Goal: Task Accomplishment & Management: Use online tool/utility

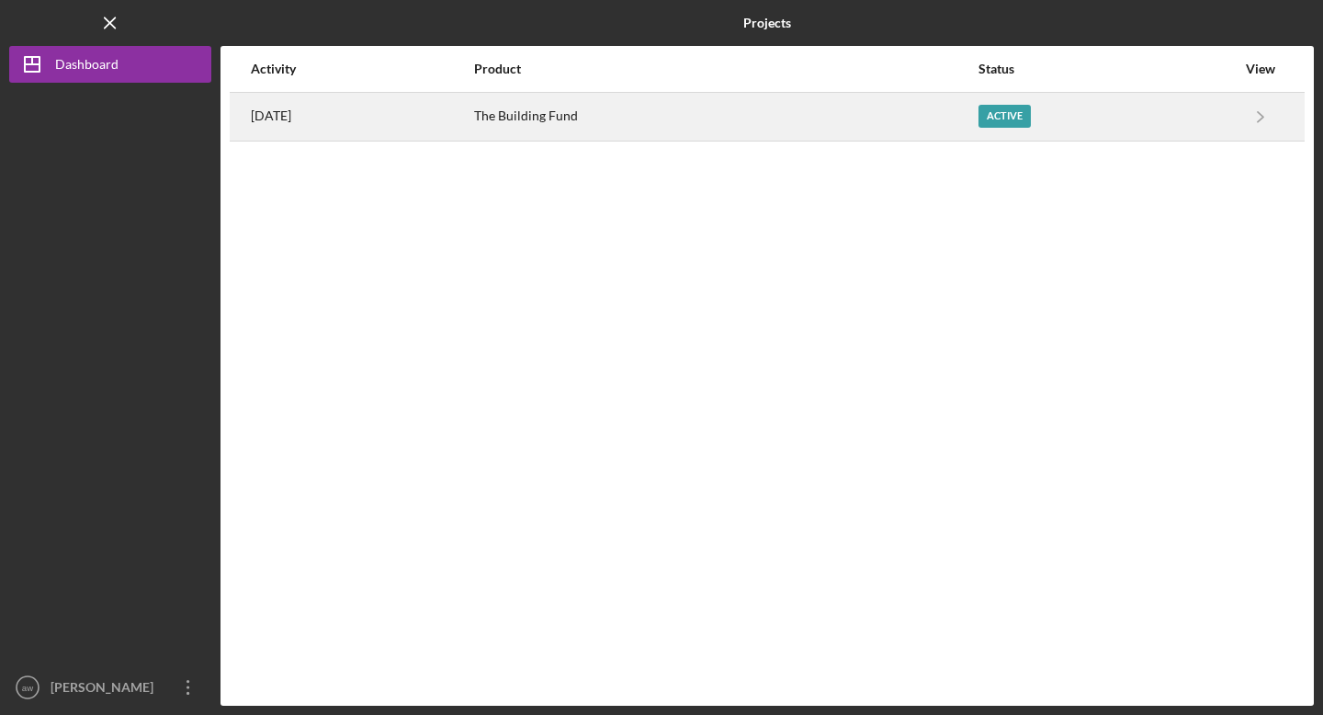
click at [319, 132] on div "[DATE]" at bounding box center [361, 117] width 221 height 46
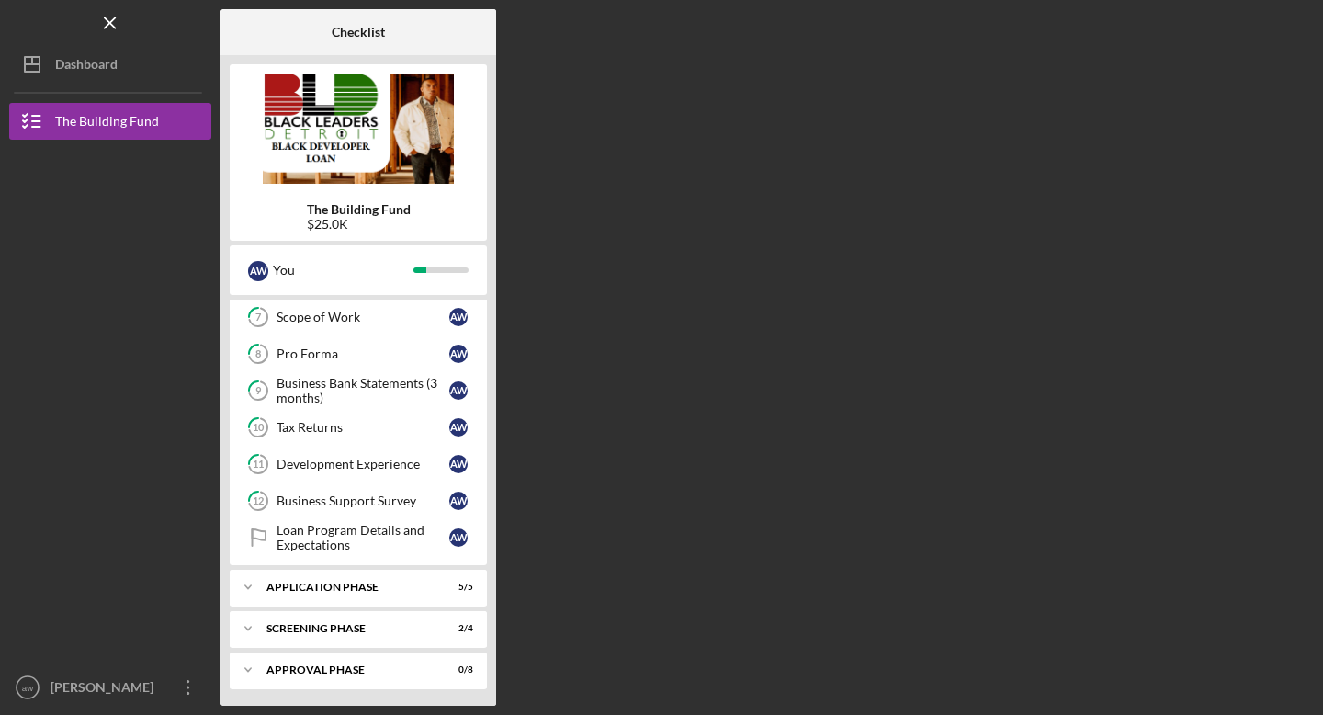
scroll to position [298, 0]
click at [371, 622] on div "Screening Phase" at bounding box center [366, 626] width 198 height 11
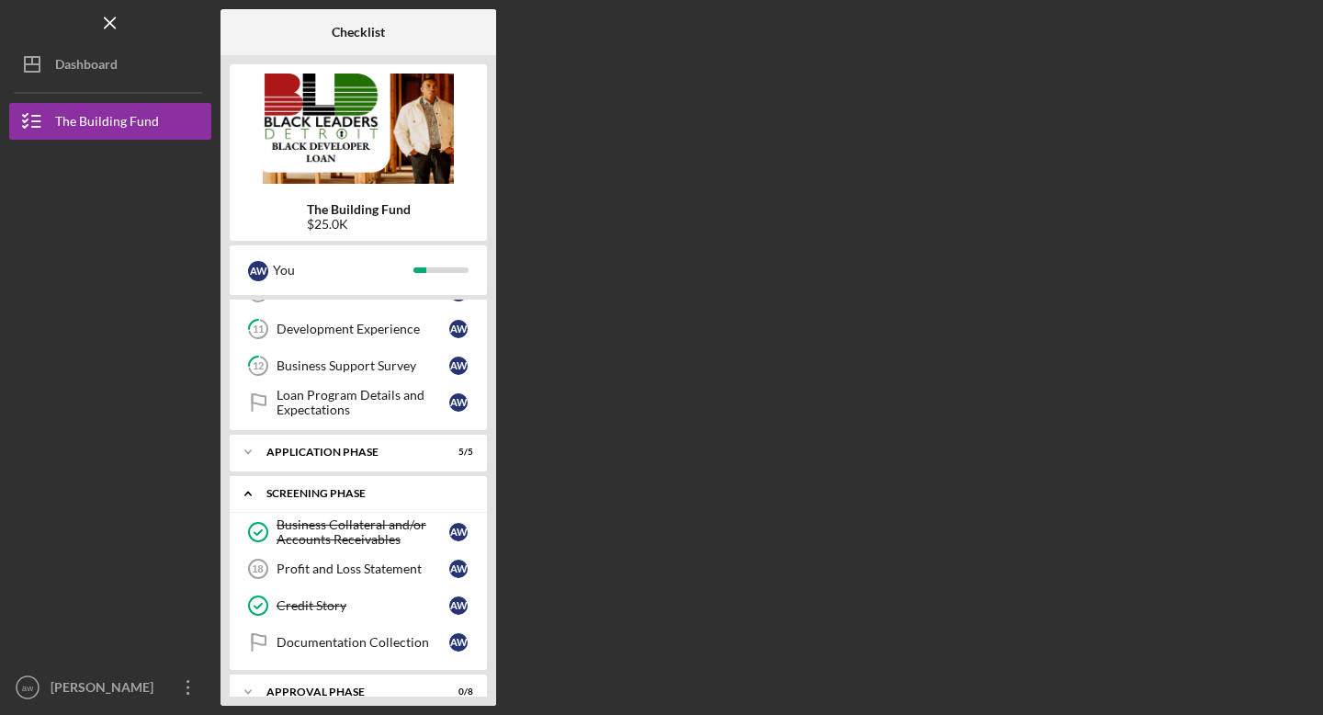
scroll to position [455, 0]
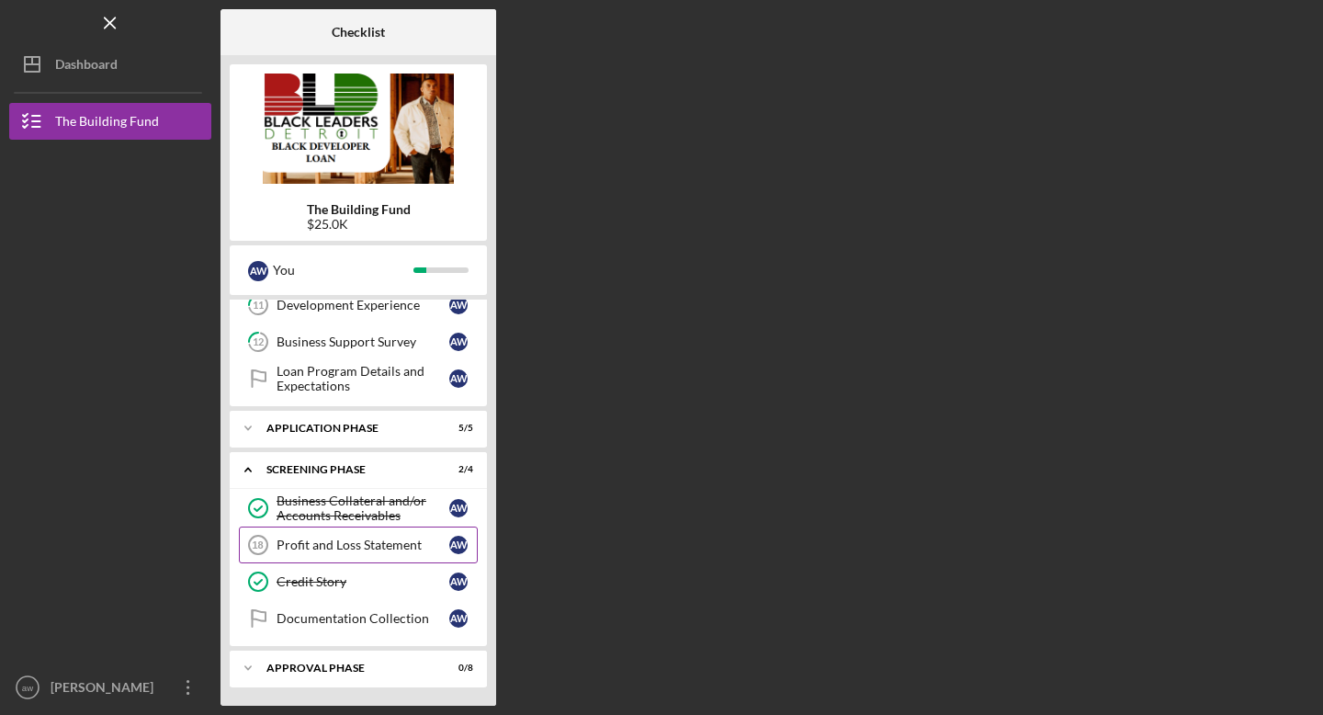
click at [406, 541] on div "Profit and Loss Statement" at bounding box center [363, 545] width 173 height 15
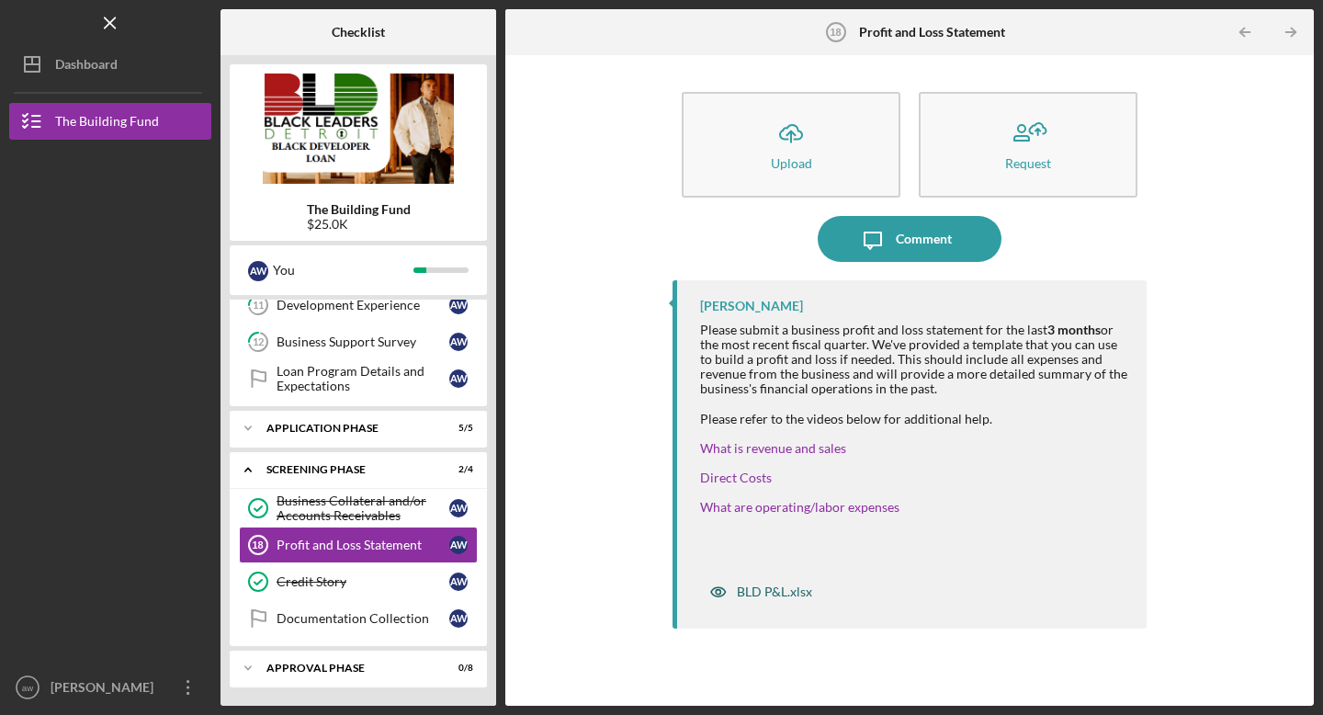
click at [757, 587] on div "BLD P&L.xlsx" at bounding box center [774, 592] width 75 height 15
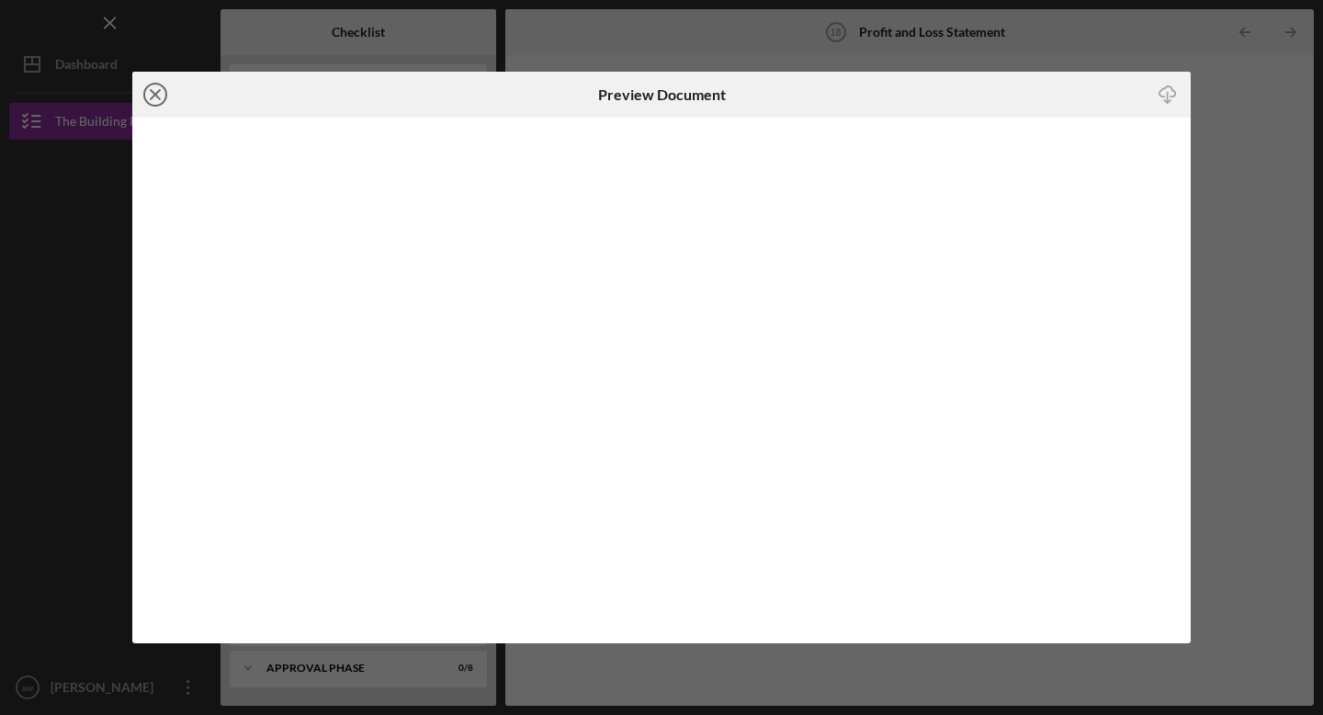
click at [153, 89] on icon "Icon/Close" at bounding box center [155, 95] width 46 height 46
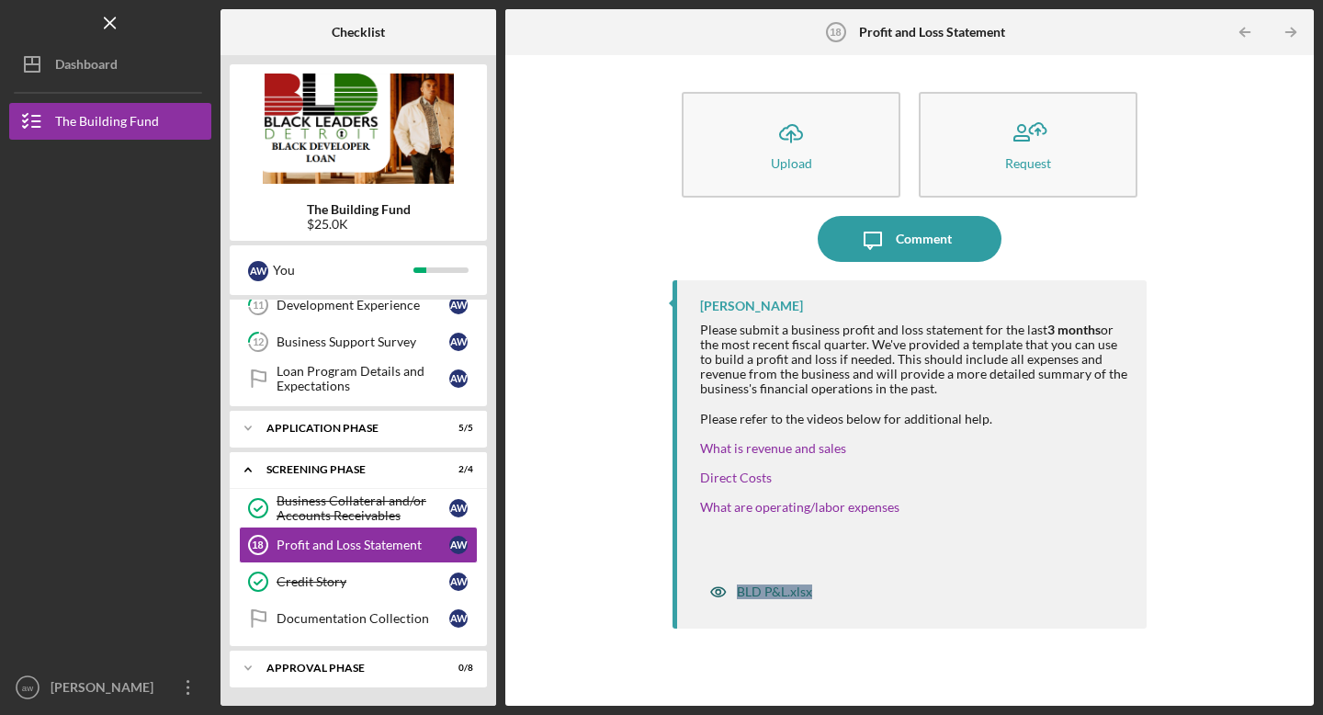
drag, startPoint x: 823, startPoint y: 590, endPoint x: 734, endPoint y: 589, distance: 88.2
click at [734, 589] on div "BLD P&L.xlsx" at bounding box center [914, 587] width 428 height 46
copy div "BLD P&L.xlsx"
